Goal: Check status: Check status

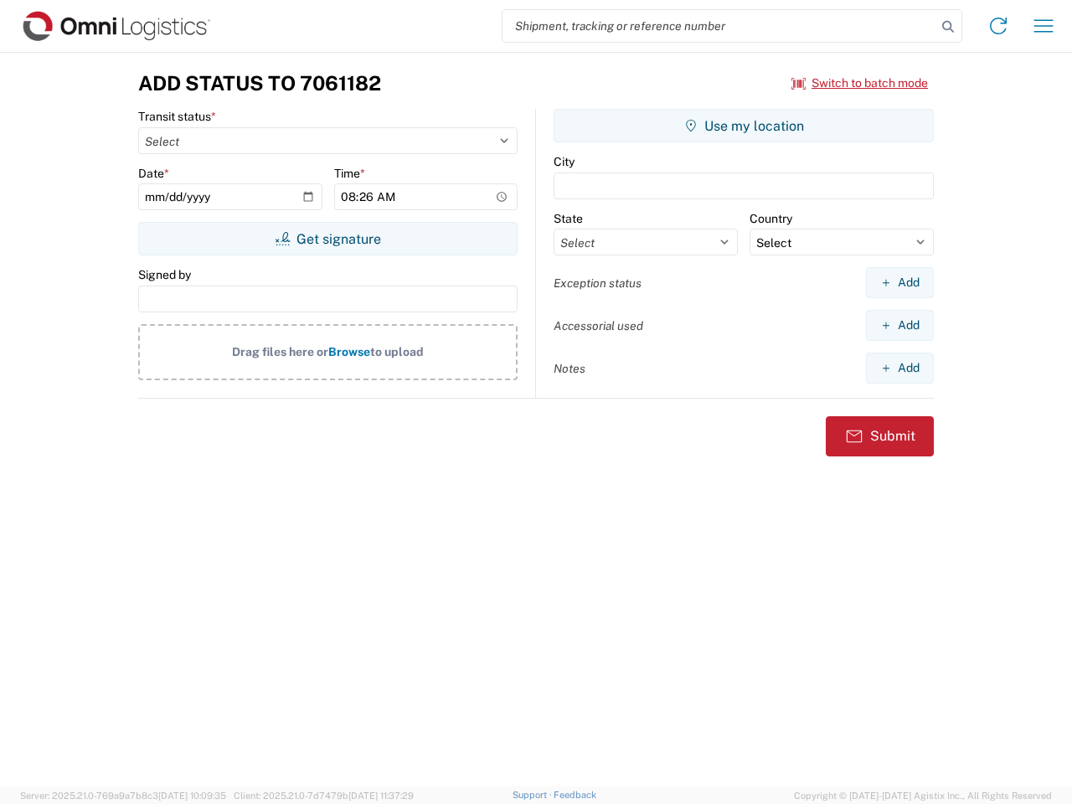
click at [719, 26] on input "search" at bounding box center [719, 26] width 434 height 32
click at [948, 27] on icon at bounding box center [947, 26] width 23 height 23
click at [998, 26] on icon at bounding box center [998, 26] width 27 height 27
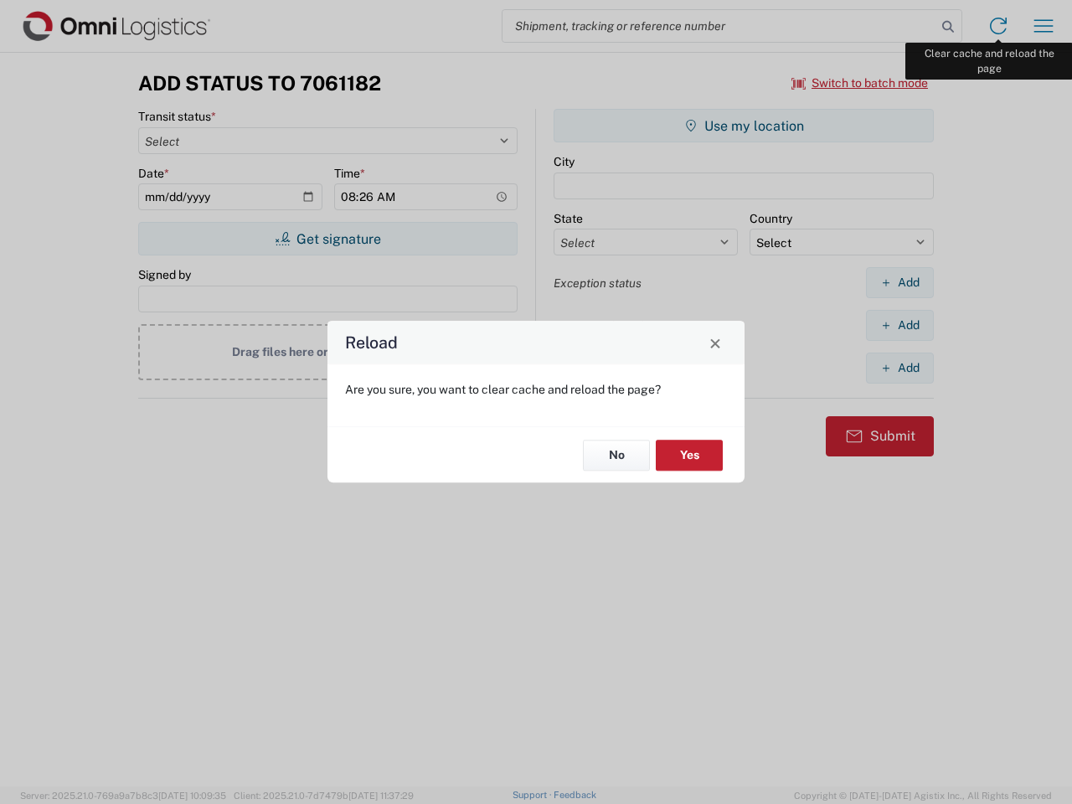
click at [1043, 26] on div "Reload Are you sure, you want to clear cache and reload the page? No Yes" at bounding box center [536, 402] width 1072 height 804
click at [860, 83] on div "Reload Are you sure, you want to clear cache and reload the page? No Yes" at bounding box center [536, 402] width 1072 height 804
click at [327, 239] on div "Reload Are you sure, you want to clear cache and reload the page? No Yes" at bounding box center [536, 402] width 1072 height 804
click at [743, 126] on div "Reload Are you sure, you want to clear cache and reload the page? No Yes" at bounding box center [536, 402] width 1072 height 804
click at [899, 282] on div "Reload Are you sure, you want to clear cache and reload the page? No Yes" at bounding box center [536, 402] width 1072 height 804
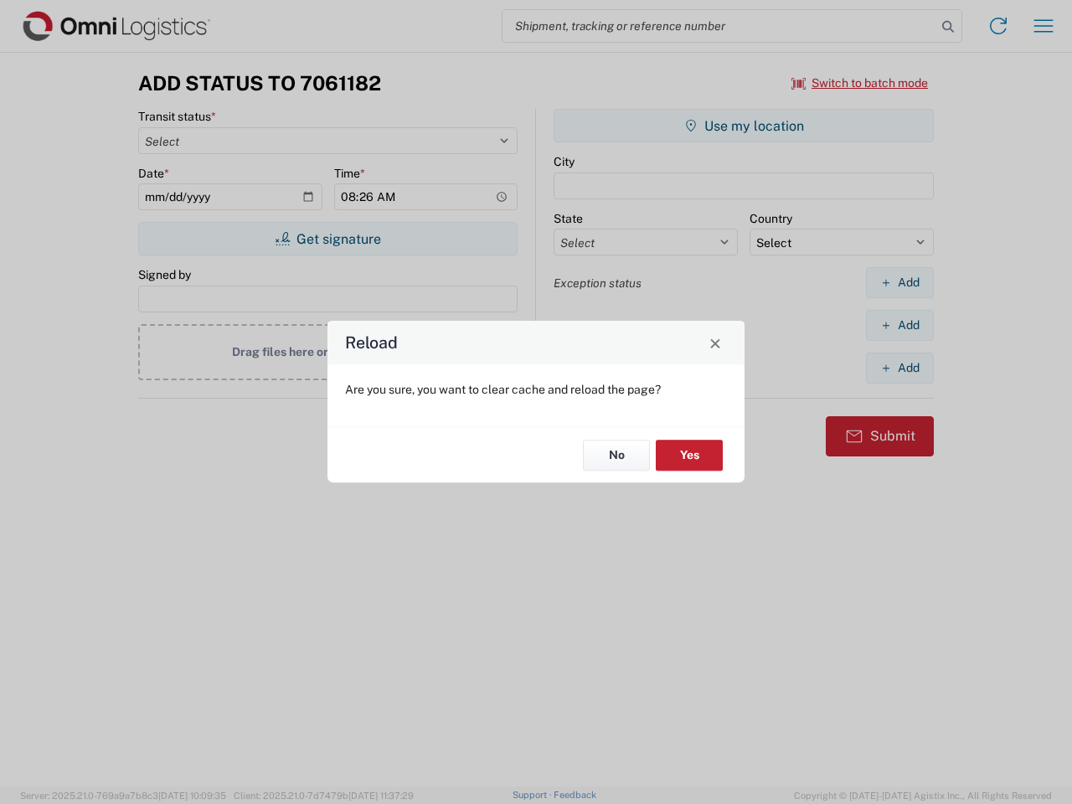
click at [899, 325] on div "Reload Are you sure, you want to clear cache and reload the page? No Yes" at bounding box center [536, 402] width 1072 height 804
click at [899, 368] on div "Reload Are you sure, you want to clear cache and reload the page? No Yes" at bounding box center [536, 402] width 1072 height 804
